Goal: Understand process/instructions

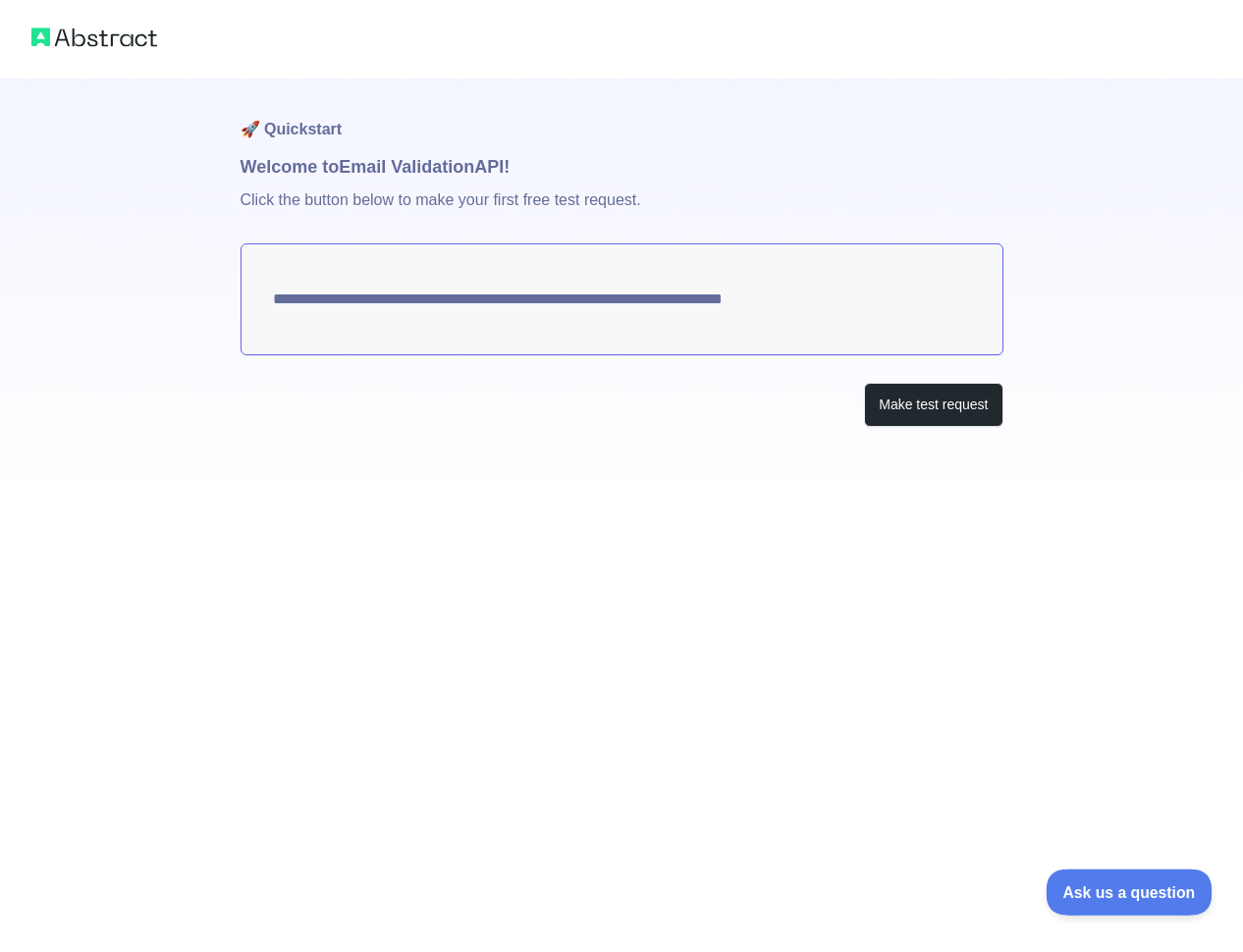
click at [1143, 892] on span "Ask us a question" at bounding box center [1119, 890] width 148 height 14
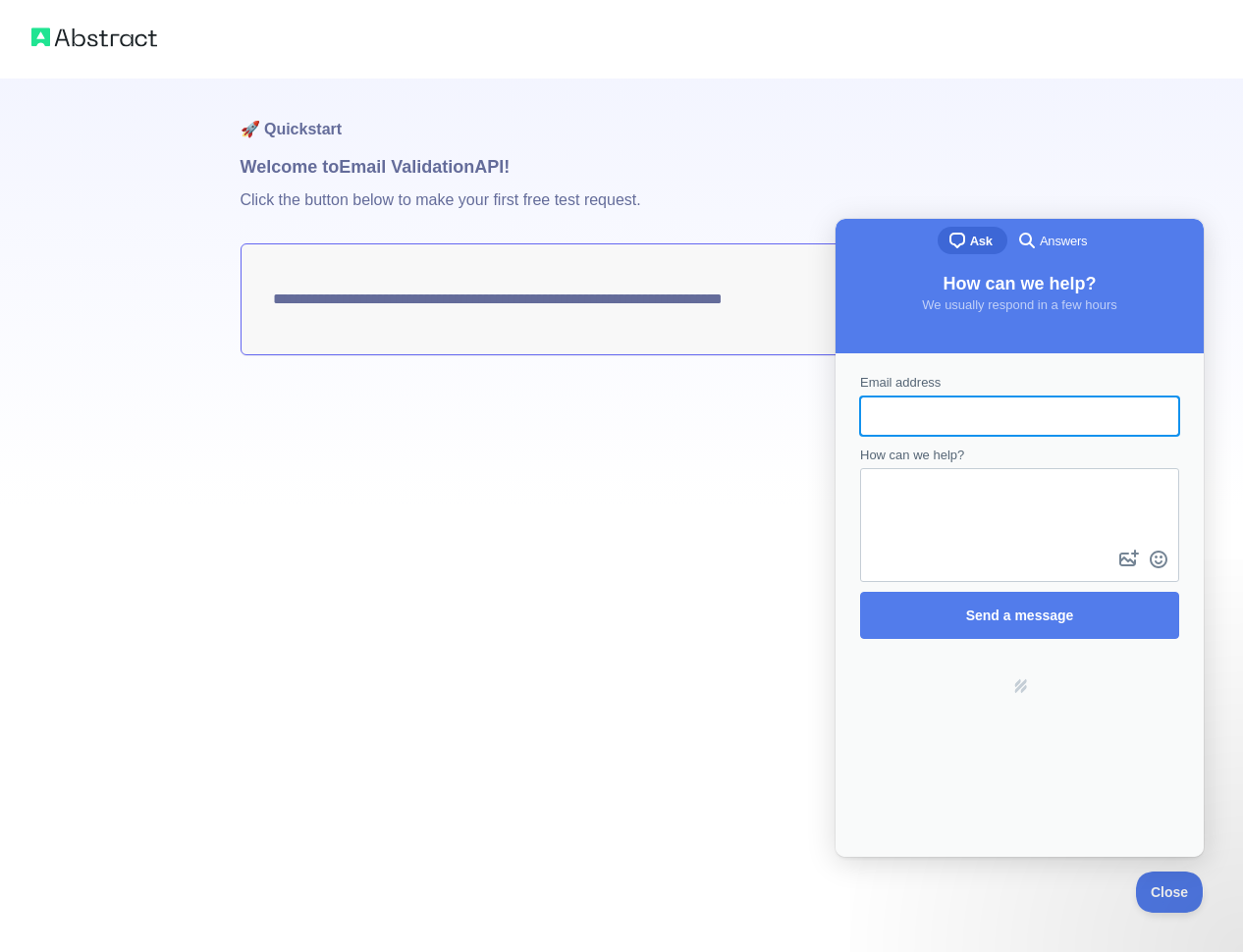
click at [839, 177] on h1 "Welcome to Email Validation API!" at bounding box center [622, 167] width 763 height 28
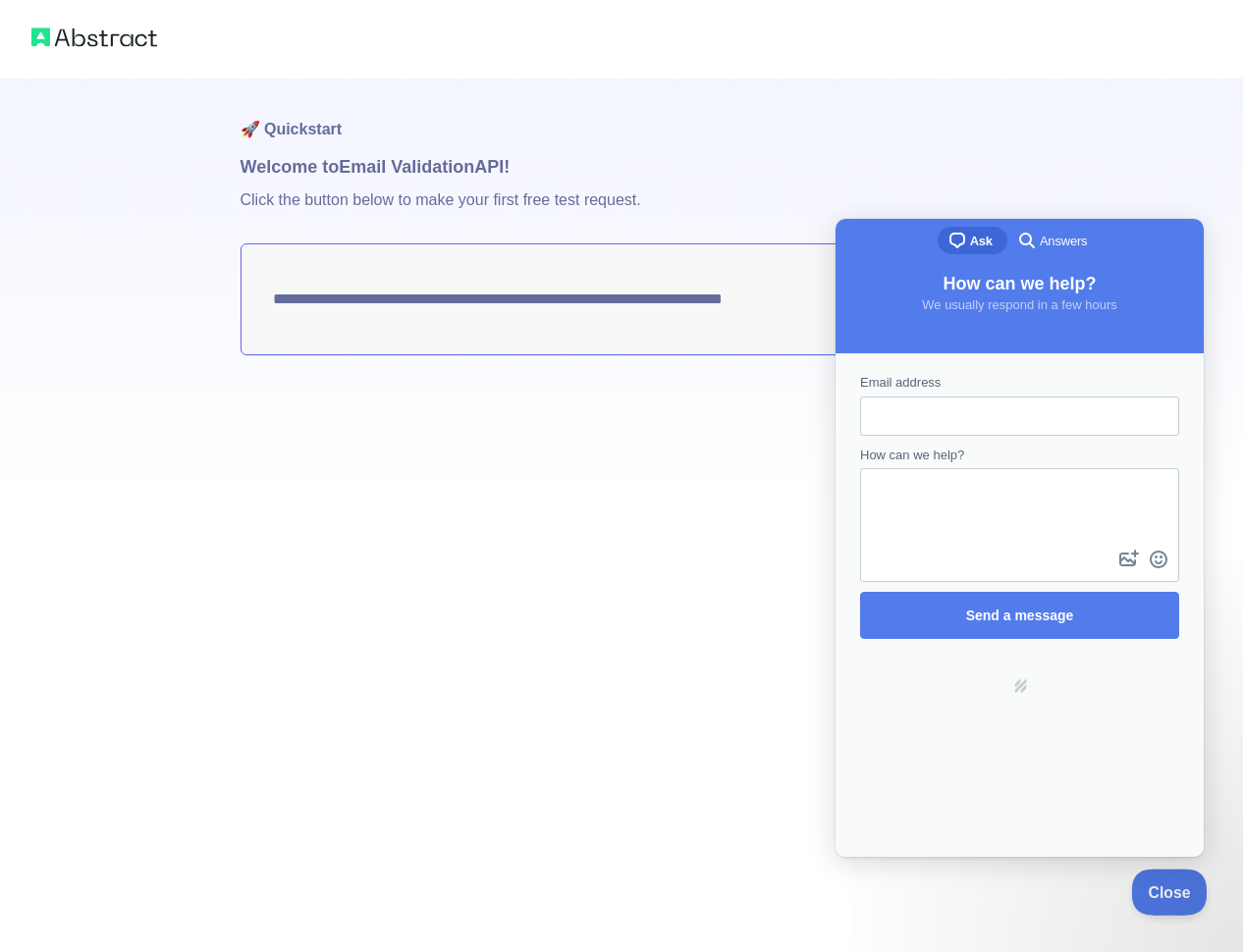
click at [1168, 890] on span "Close" at bounding box center [1165, 890] width 66 height 14
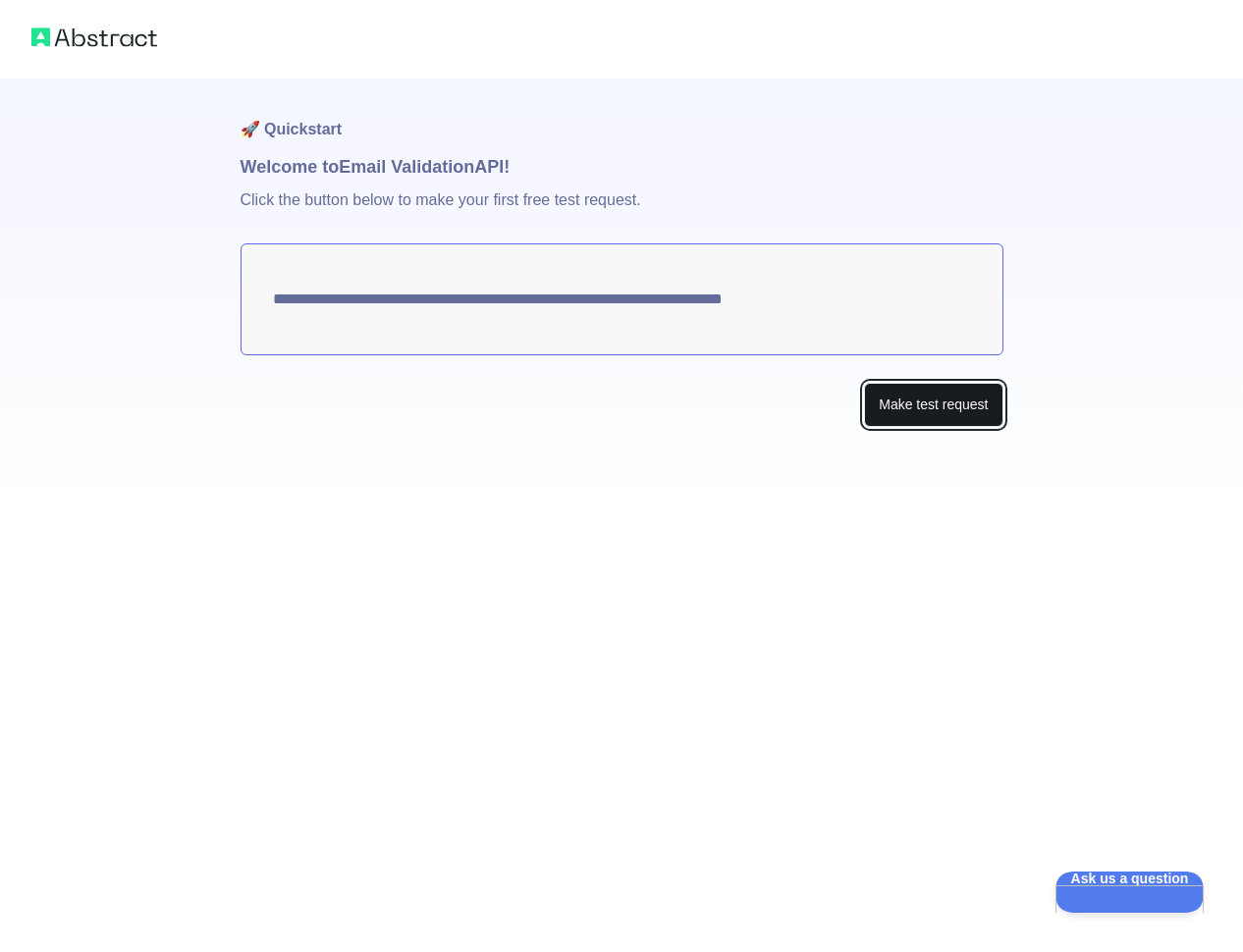
click at [938, 407] on button "Make test request" at bounding box center [933, 405] width 139 height 45
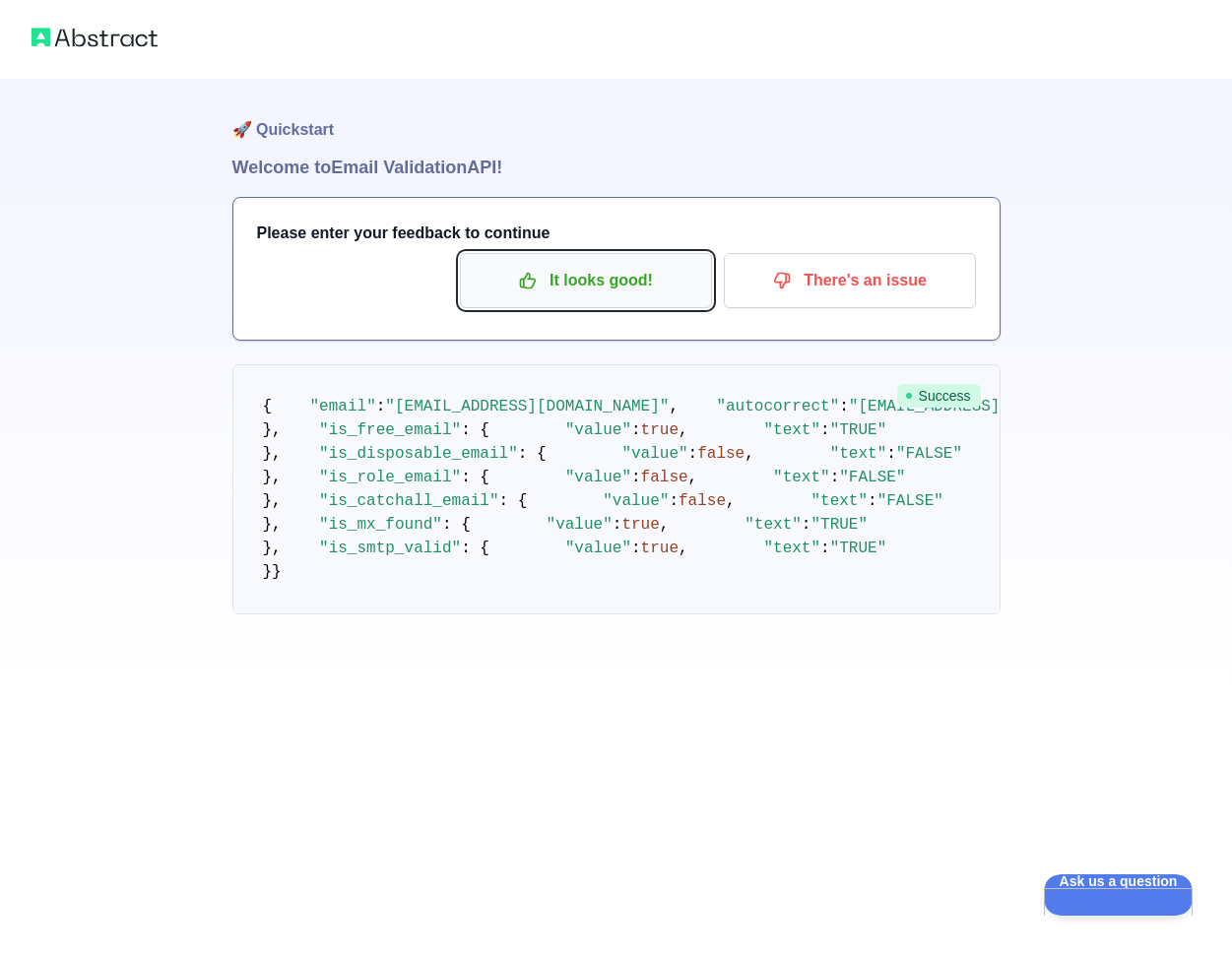
click at [595, 289] on p "It looks good!" at bounding box center [586, 281] width 223 height 34
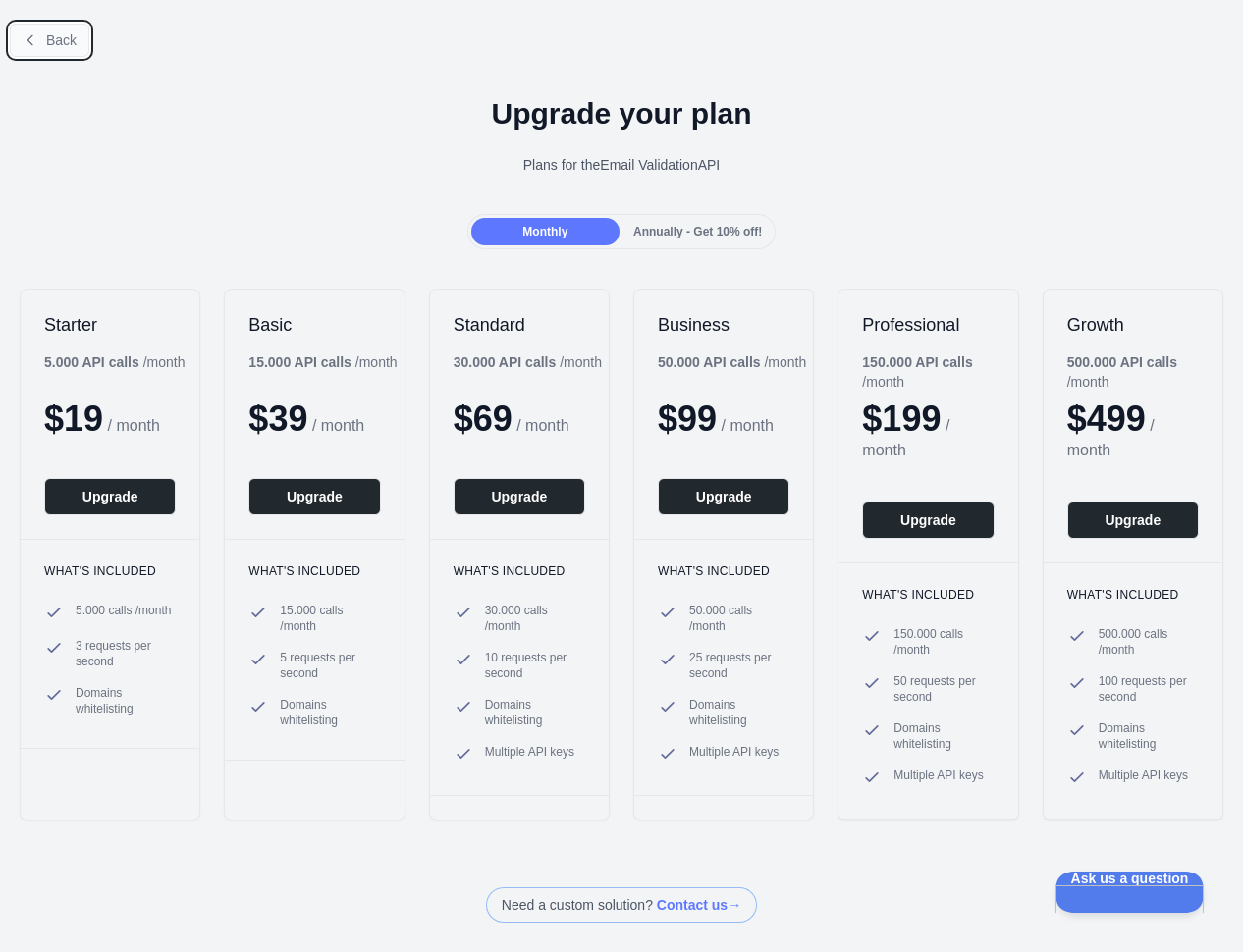
click at [72, 43] on span "Back" at bounding box center [62, 41] width 31 height 16
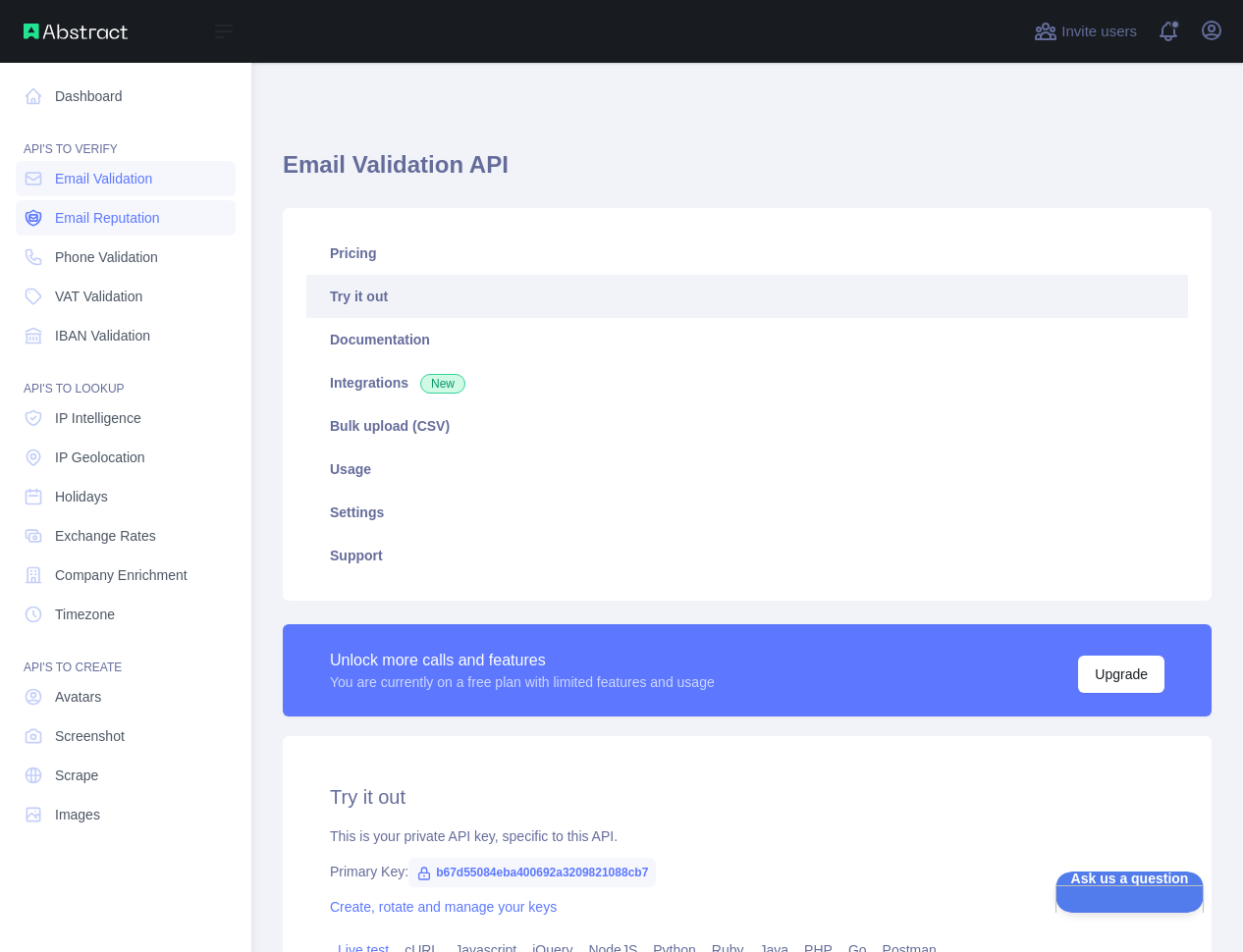
click at [111, 217] on span "Email Reputation" at bounding box center [107, 218] width 105 height 20
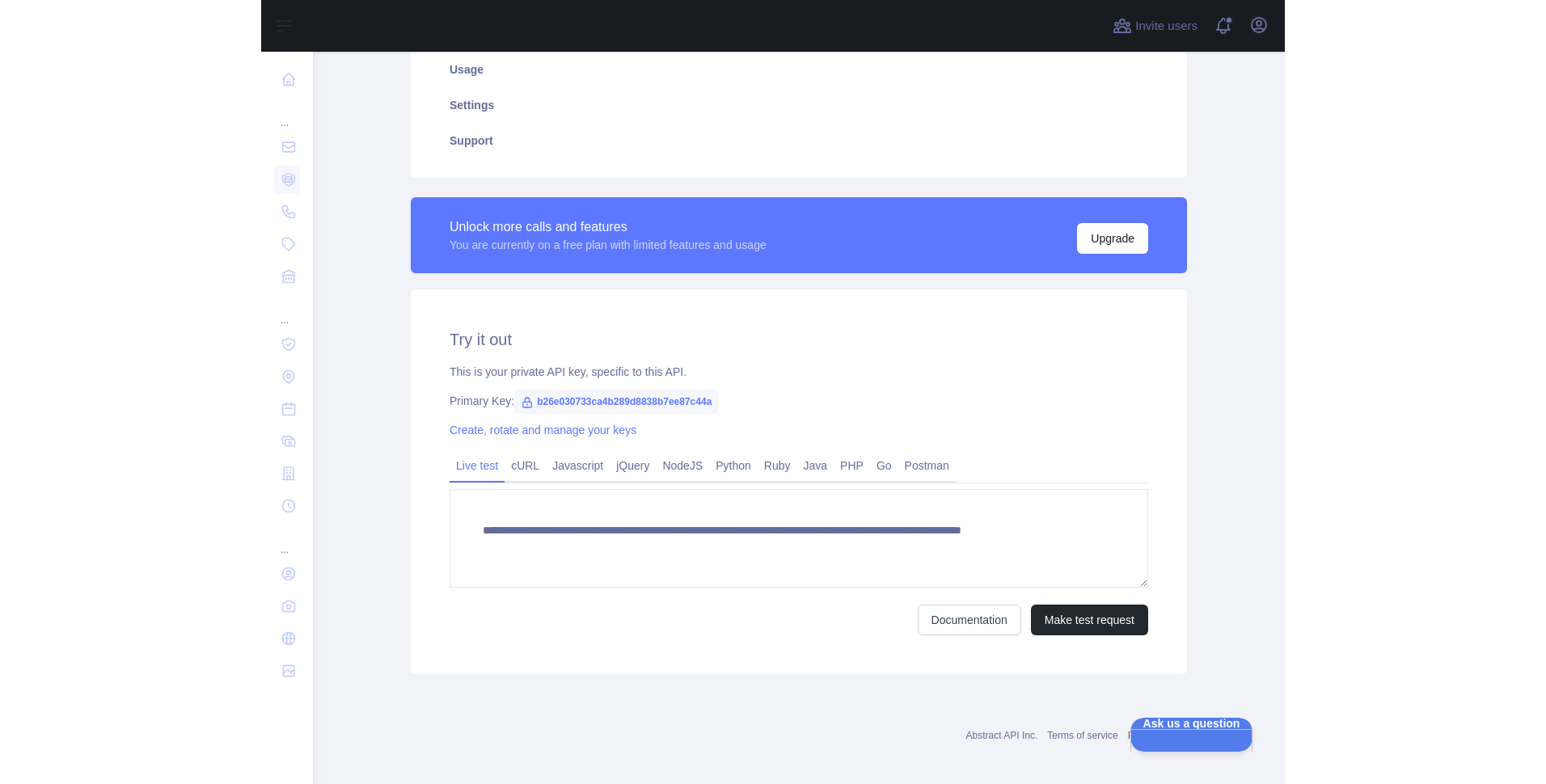
scroll to position [327, 0]
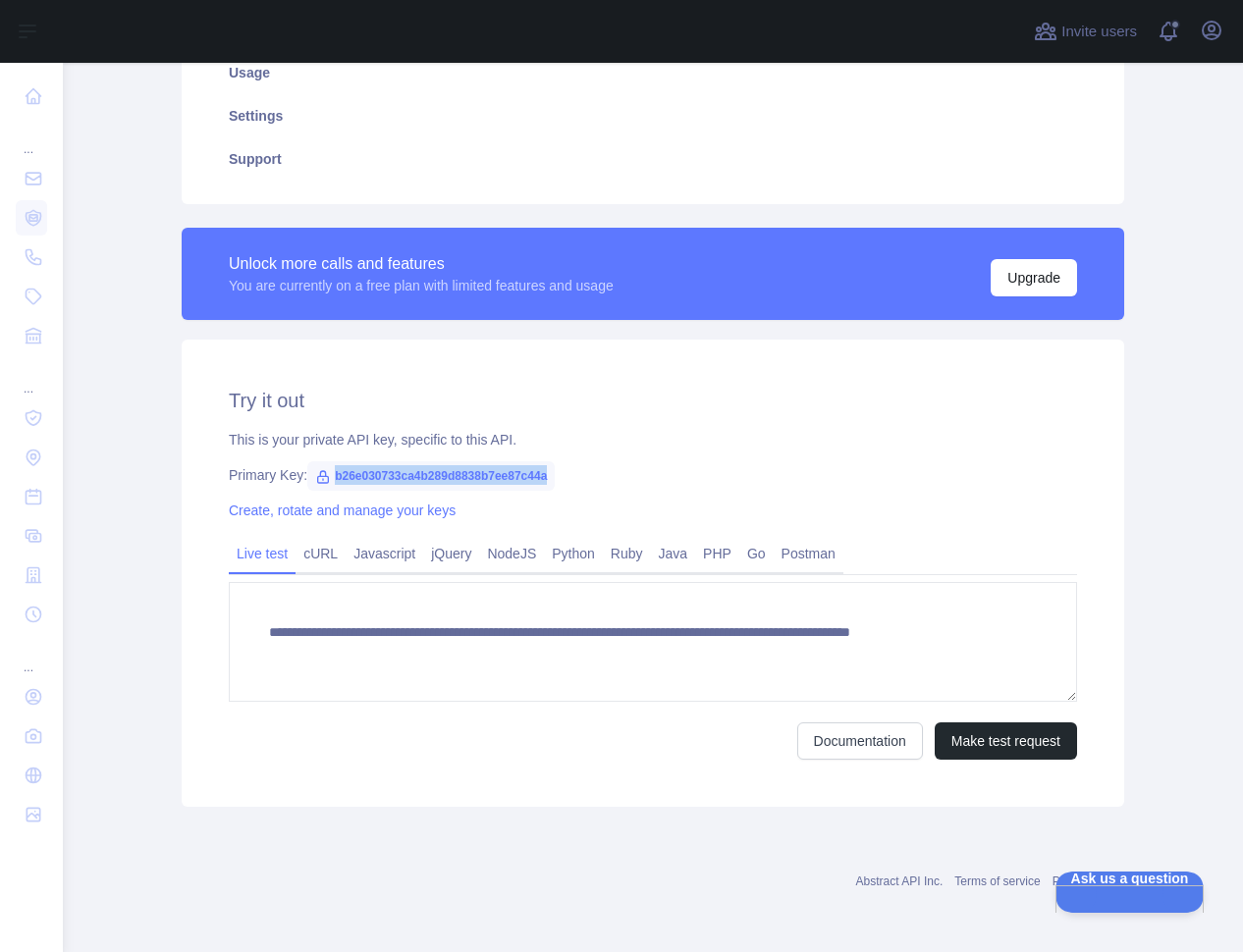
drag, startPoint x: 538, startPoint y: 479, endPoint x: 324, endPoint y: 479, distance: 214.0
click at [324, 479] on span "b26e030733ca4b289d8838b7ee87c44a" at bounding box center [431, 476] width 247 height 30
copy span "b26e030733ca4b289d8838b7ee87c44a"
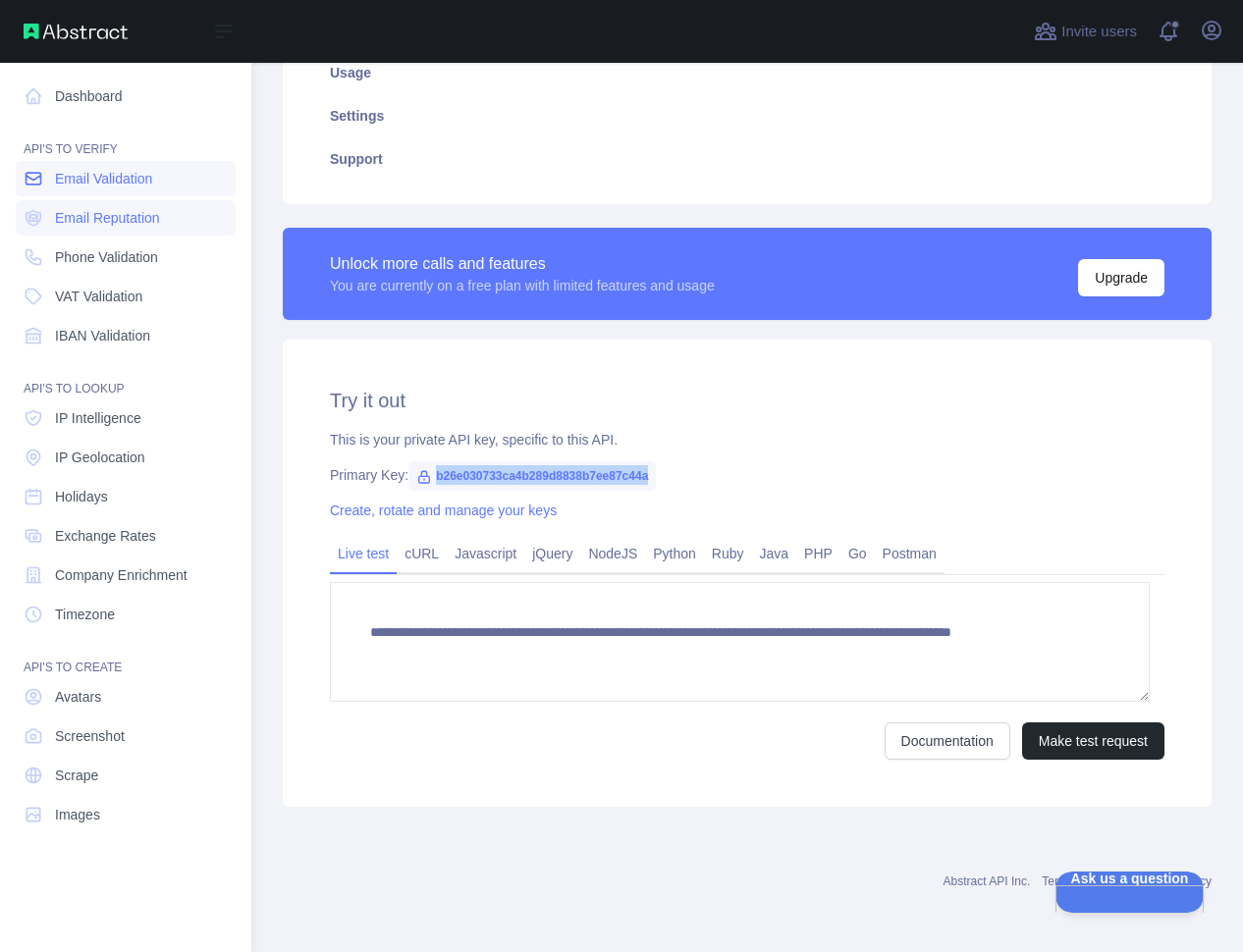
click at [129, 179] on span "Email Validation" at bounding box center [103, 178] width 97 height 20
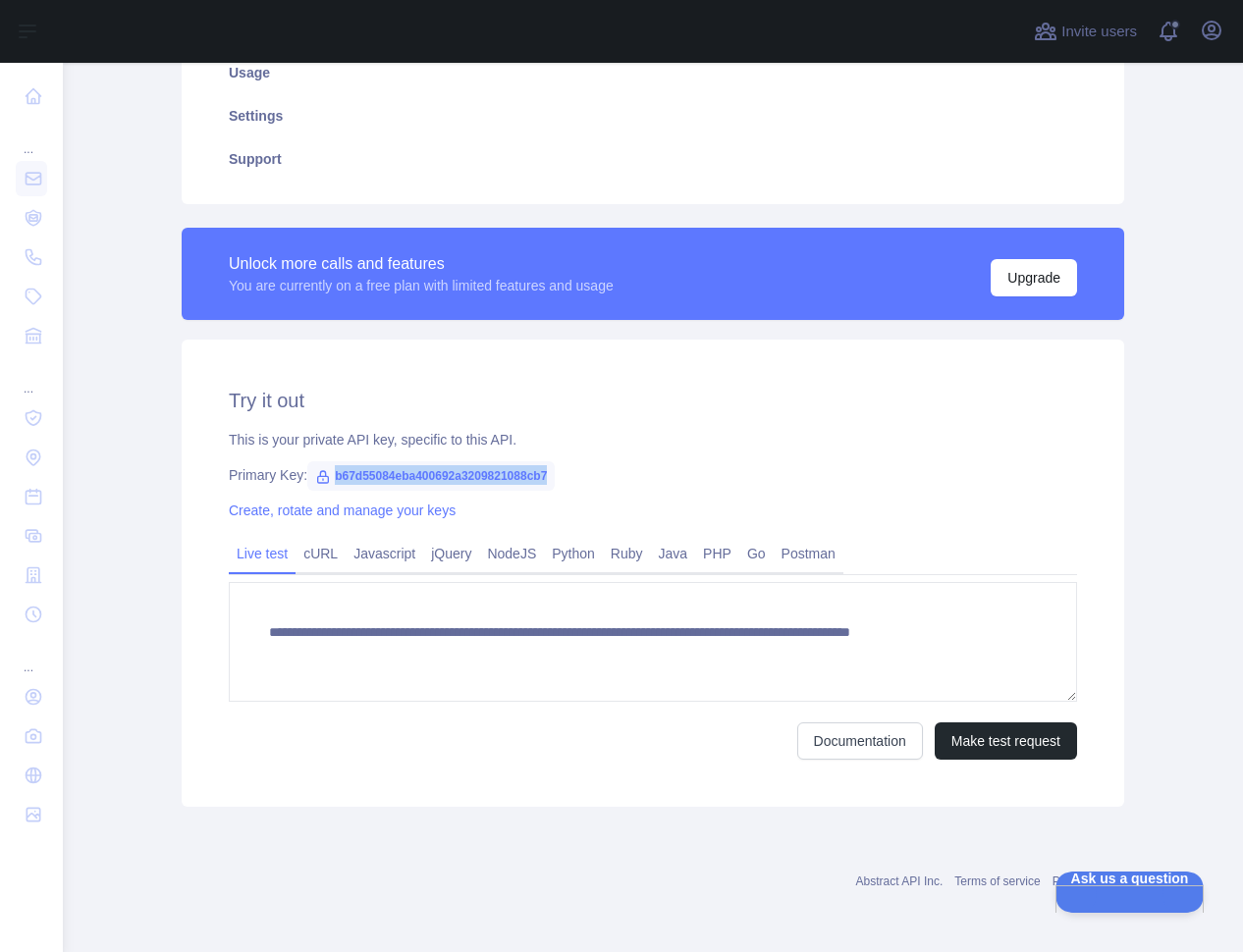
drag, startPoint x: 540, startPoint y: 473, endPoint x: 310, endPoint y: 473, distance: 230.0
click at [310, 473] on span "b67d55084eba400692a3209821088cb7" at bounding box center [431, 476] width 247 height 30
copy span "b67d55084eba400692a3209821088cb7"
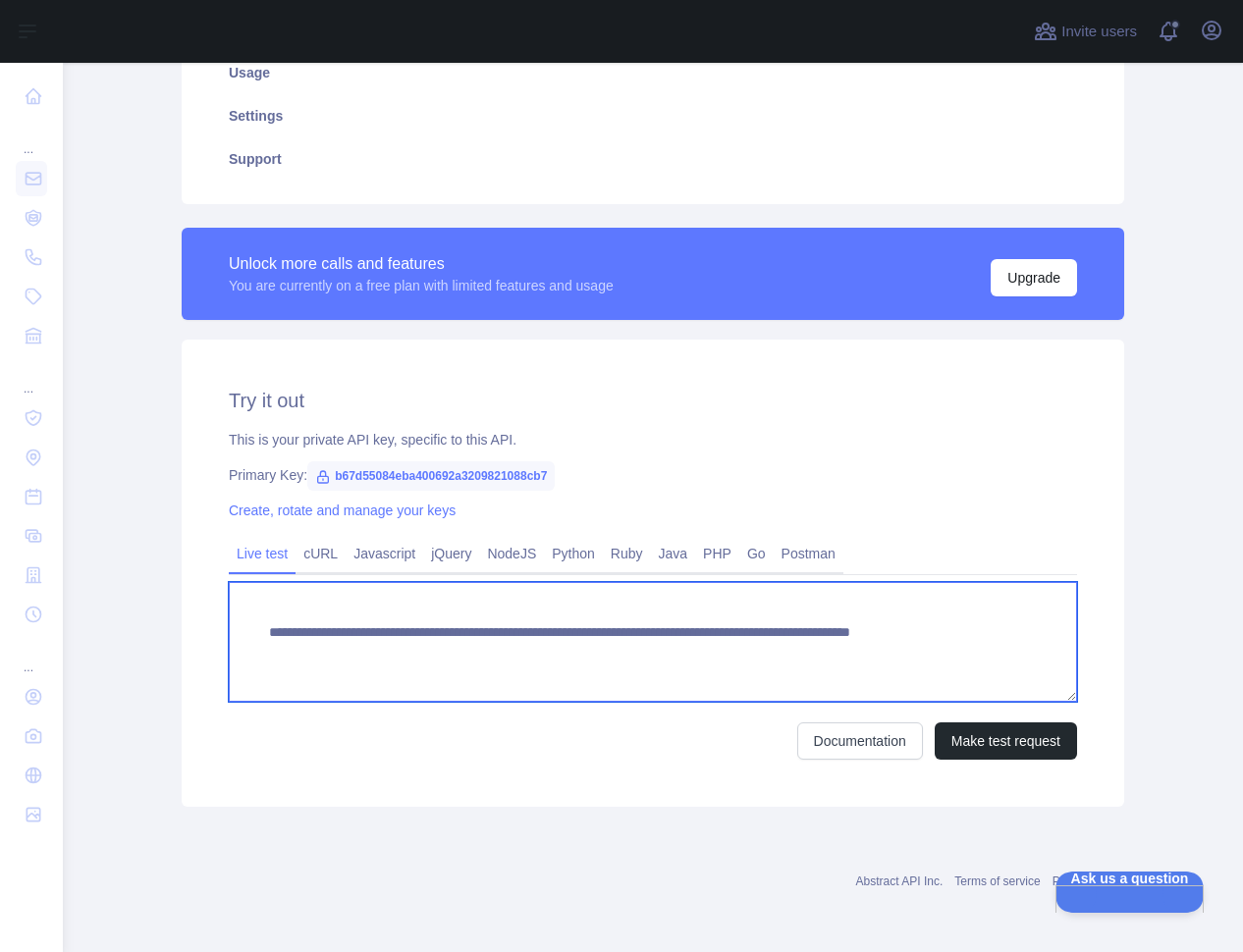
drag, startPoint x: 792, startPoint y: 660, endPoint x: 229, endPoint y: 634, distance: 563.6
click at [229, 634] on textarea "**********" at bounding box center [653, 642] width 848 height 120
